Goal: Find specific page/section

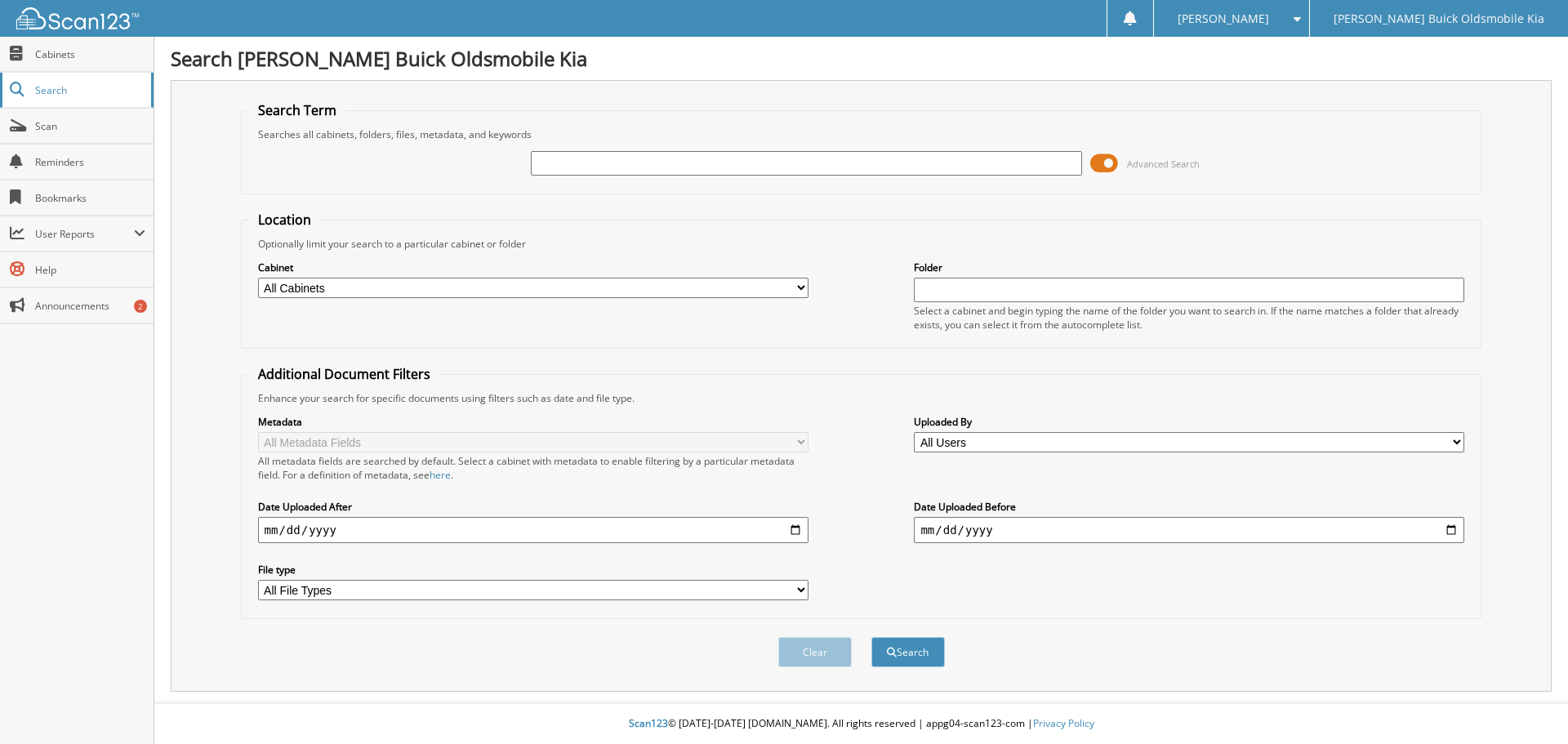
click at [52, 89] on span "Search" at bounding box center [88, 90] width 108 height 14
click at [58, 52] on span "Cabinets" at bounding box center [90, 54] width 110 height 14
type input "663410"
click at [871, 637] on button "Search" at bounding box center [908, 652] width 74 height 31
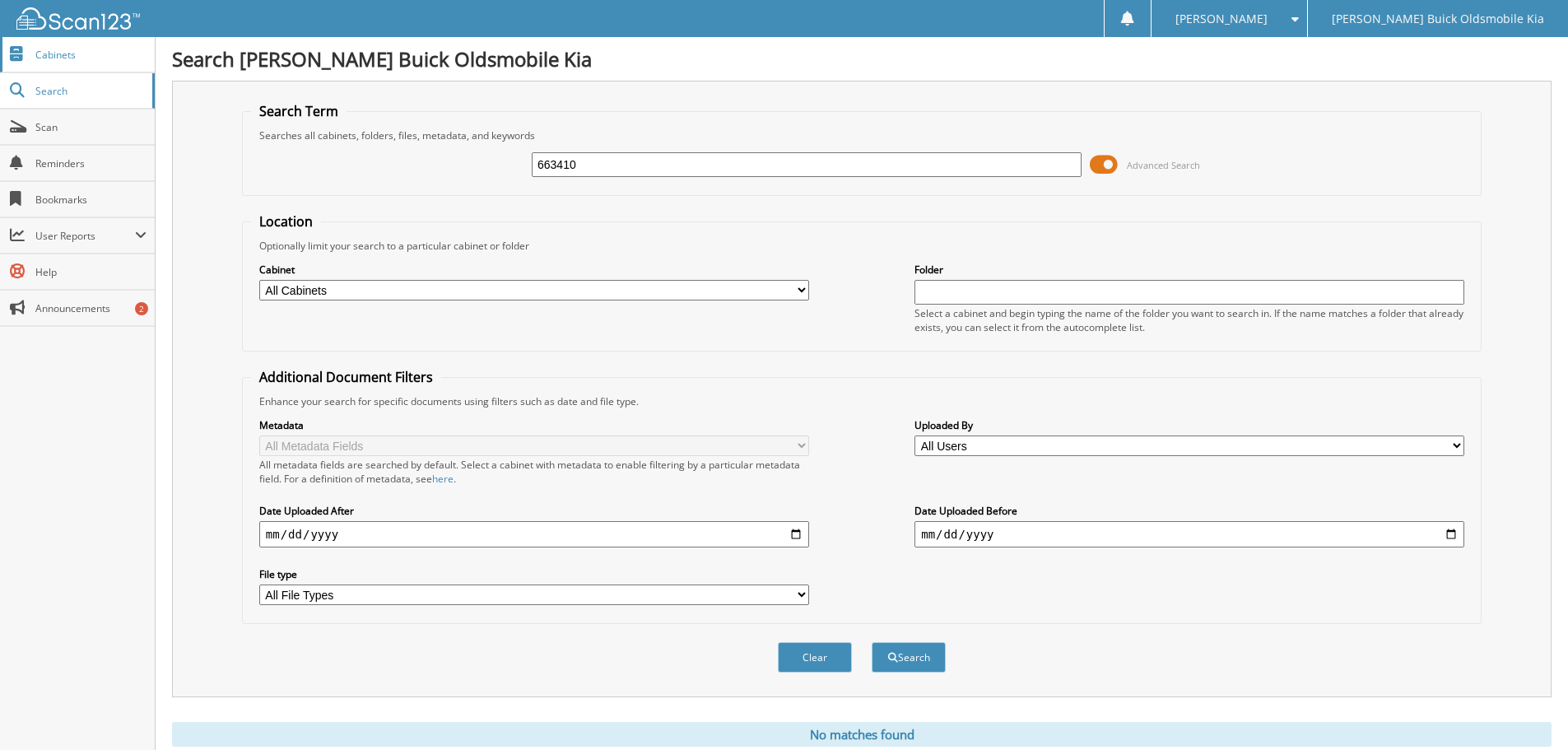
click at [53, 56] on span "Cabinets" at bounding box center [91, 55] width 111 height 14
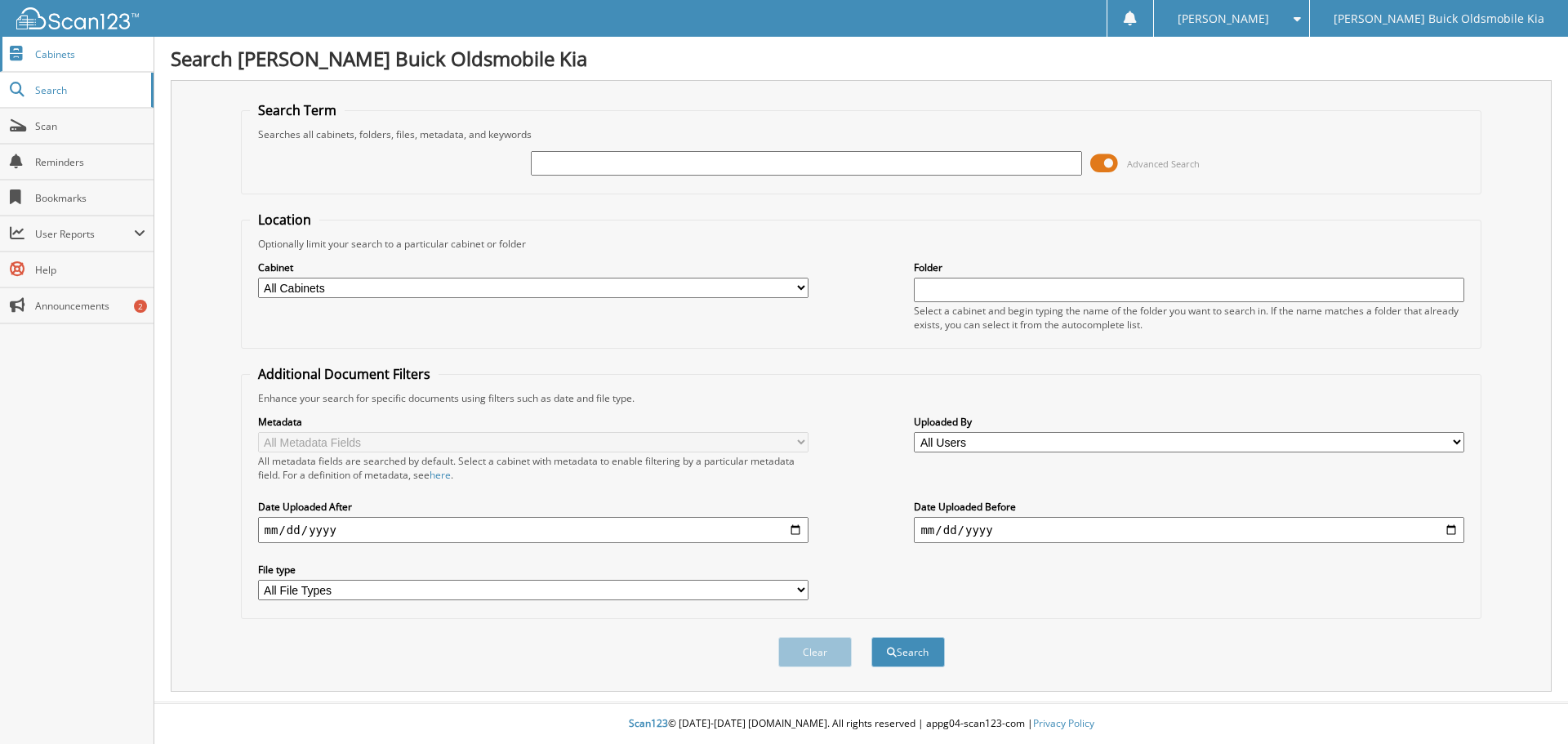
click at [63, 52] on span "Cabinets" at bounding box center [90, 54] width 110 height 14
click at [75, 58] on span "Cabinets" at bounding box center [90, 54] width 110 height 14
